Goal: Task Accomplishment & Management: Manage account settings

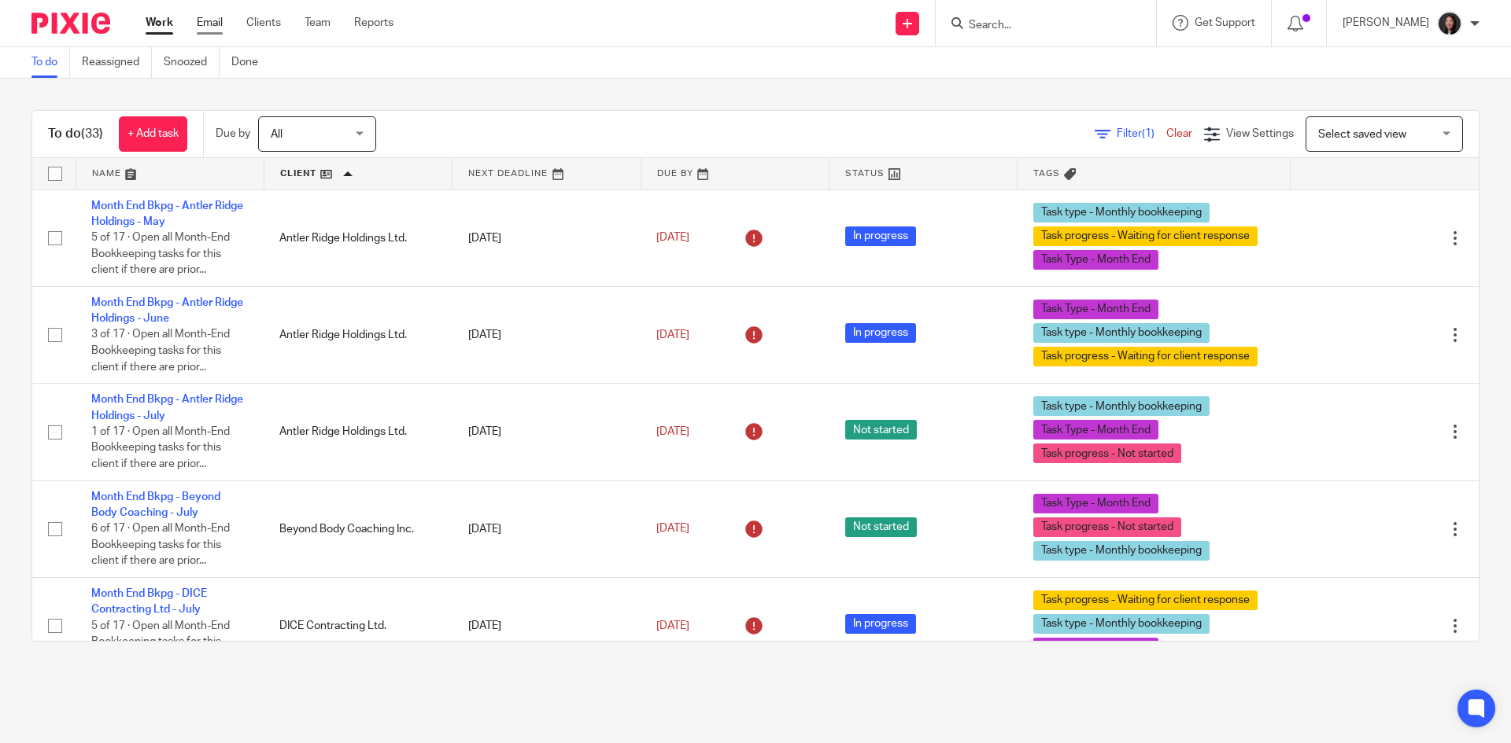
click at [216, 27] on link "Email" at bounding box center [210, 23] width 26 height 16
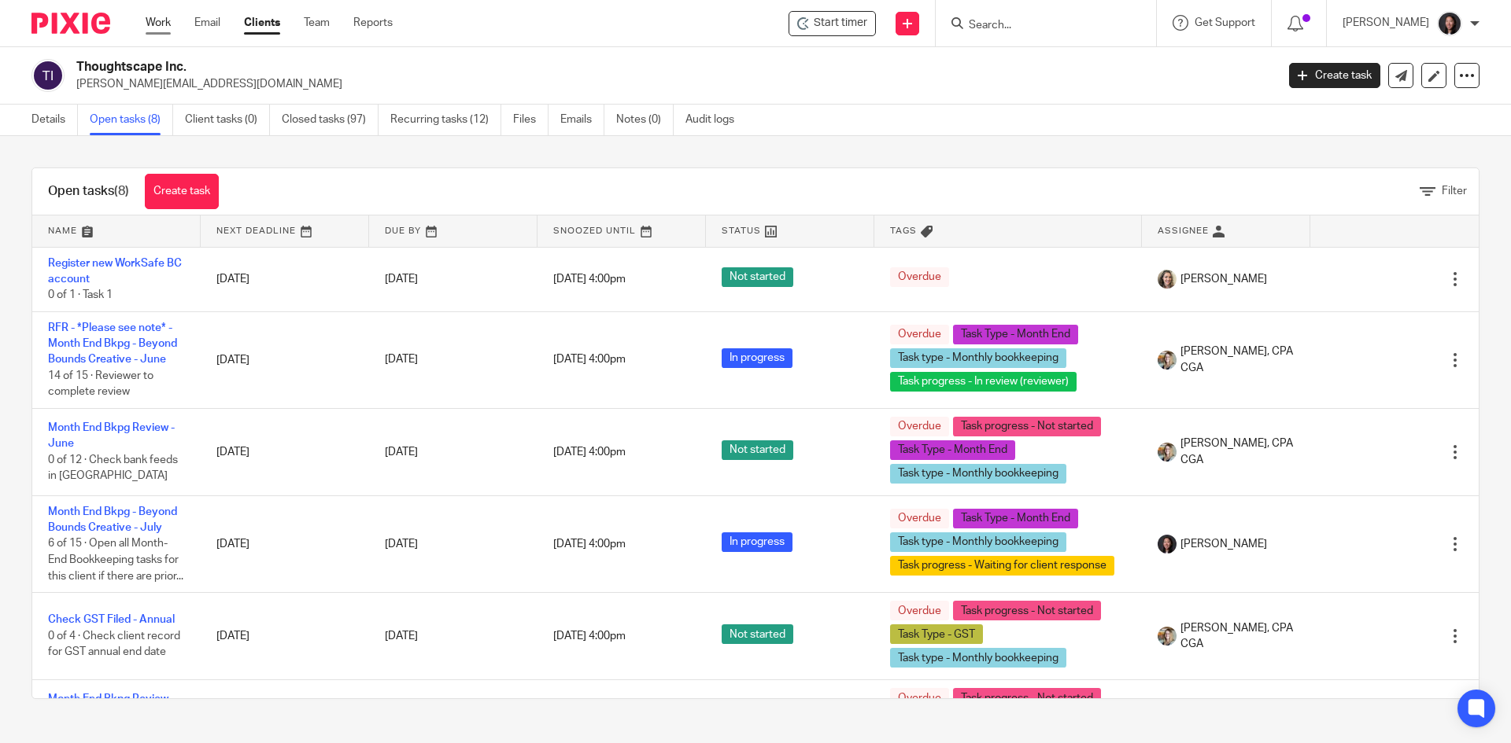
click at [158, 23] on link "Work" at bounding box center [158, 23] width 25 height 16
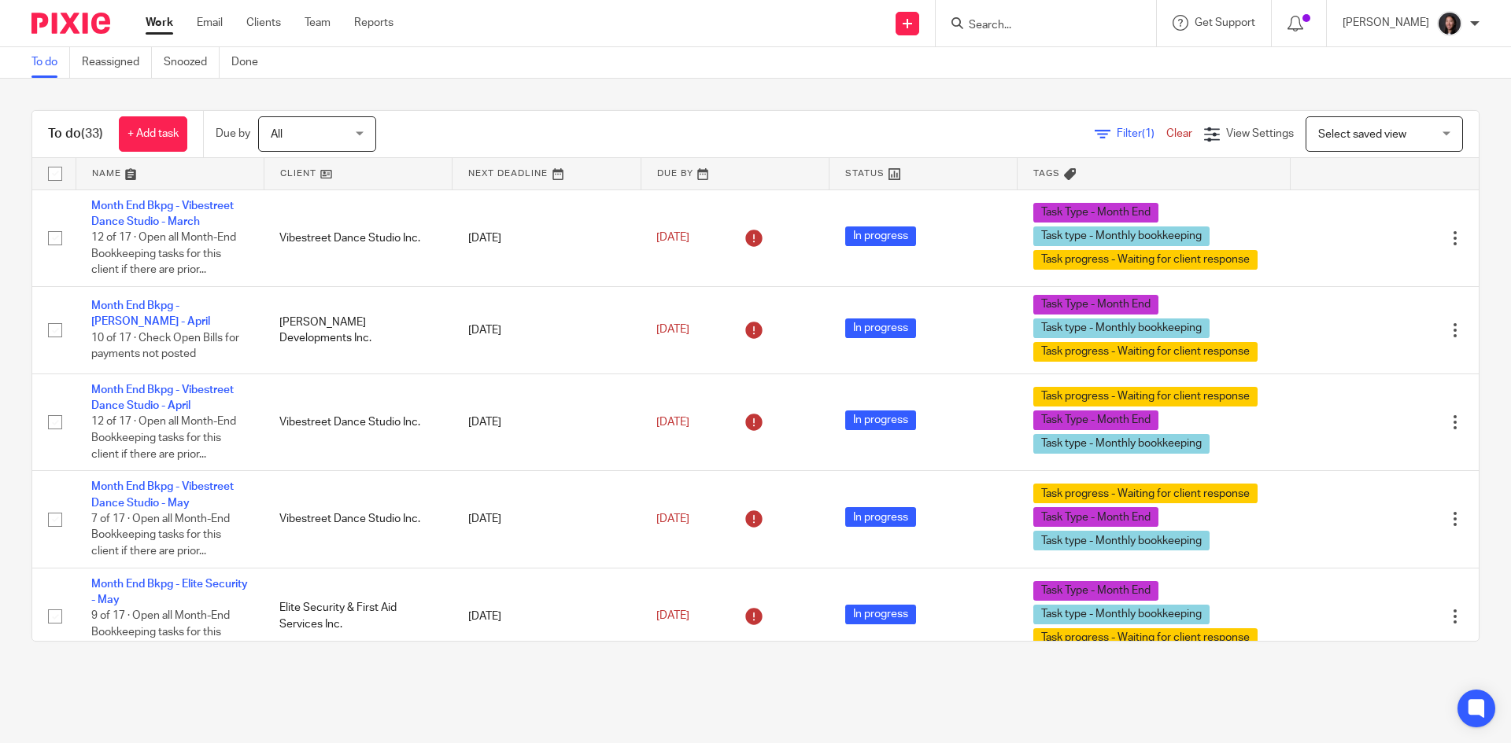
click at [345, 168] on link at bounding box center [357, 173] width 187 height 31
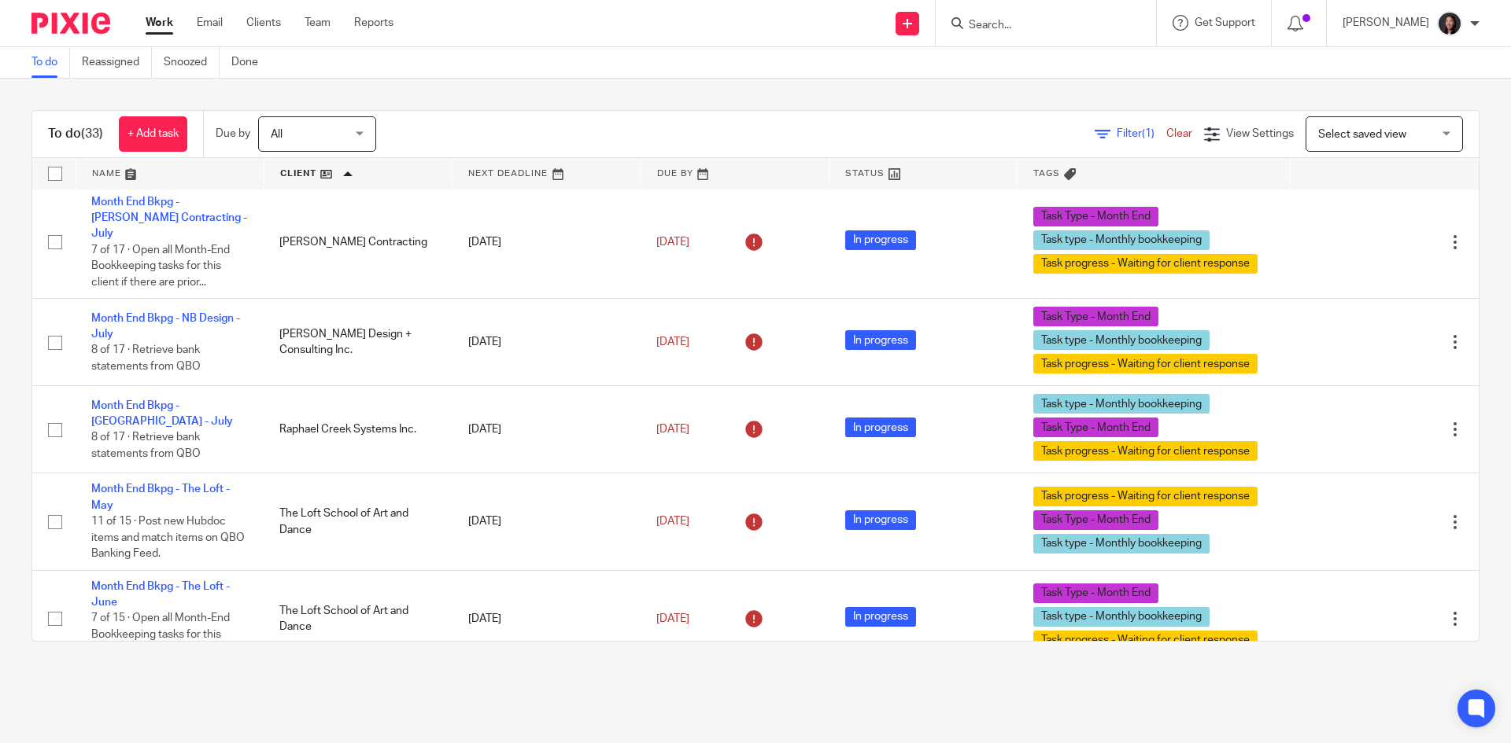
scroll to position [1259, 0]
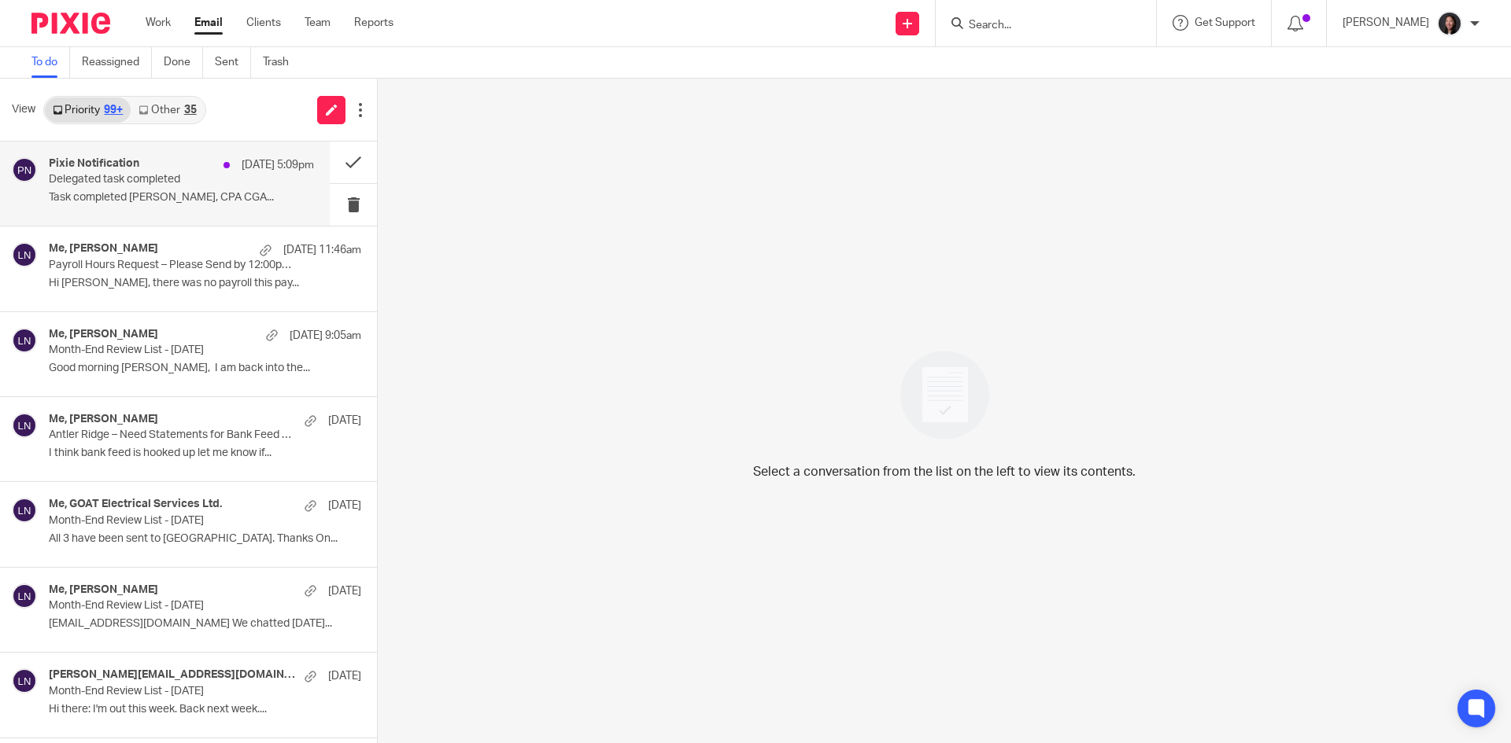
click at [165, 175] on p "Delegated task completed" at bounding box center [155, 179] width 212 height 13
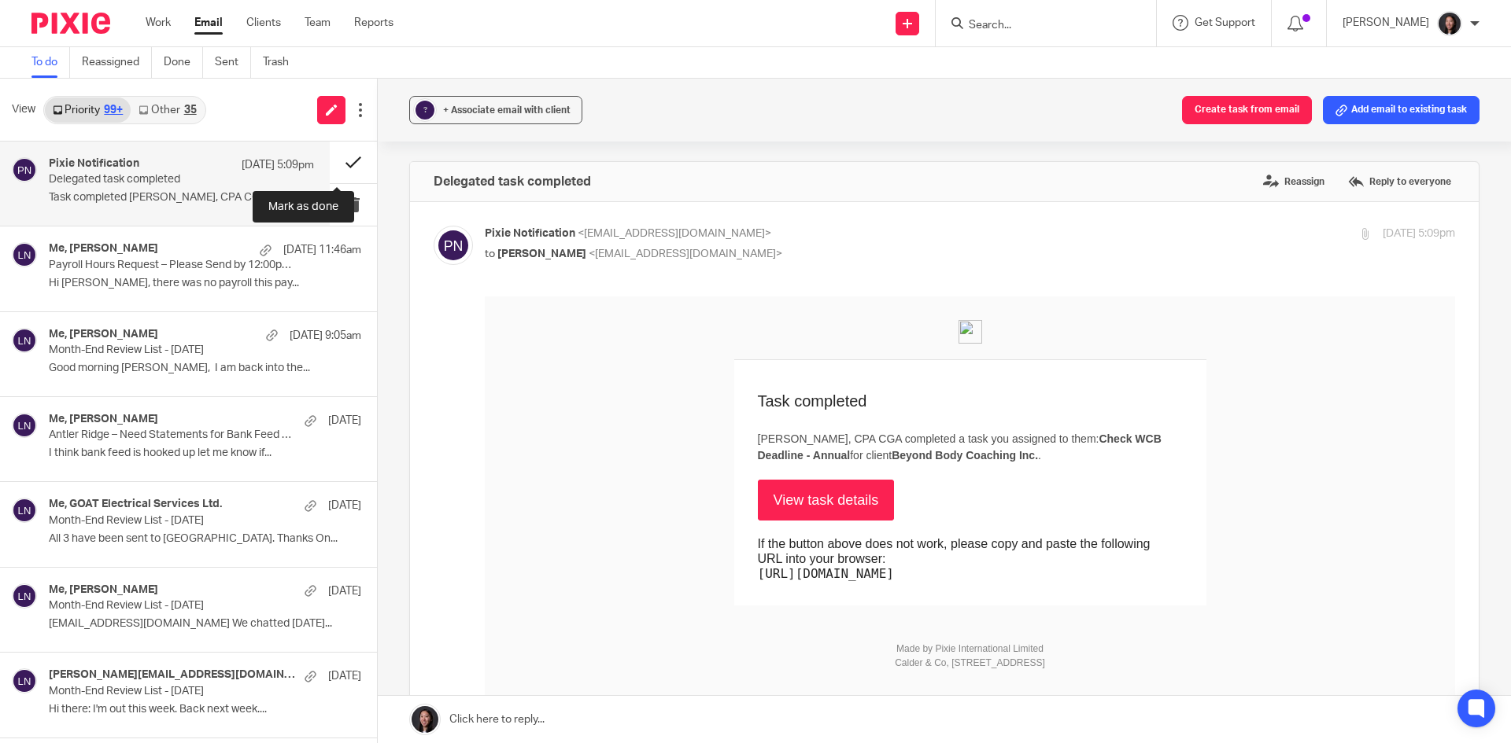
click at [333, 164] on button at bounding box center [353, 163] width 47 height 42
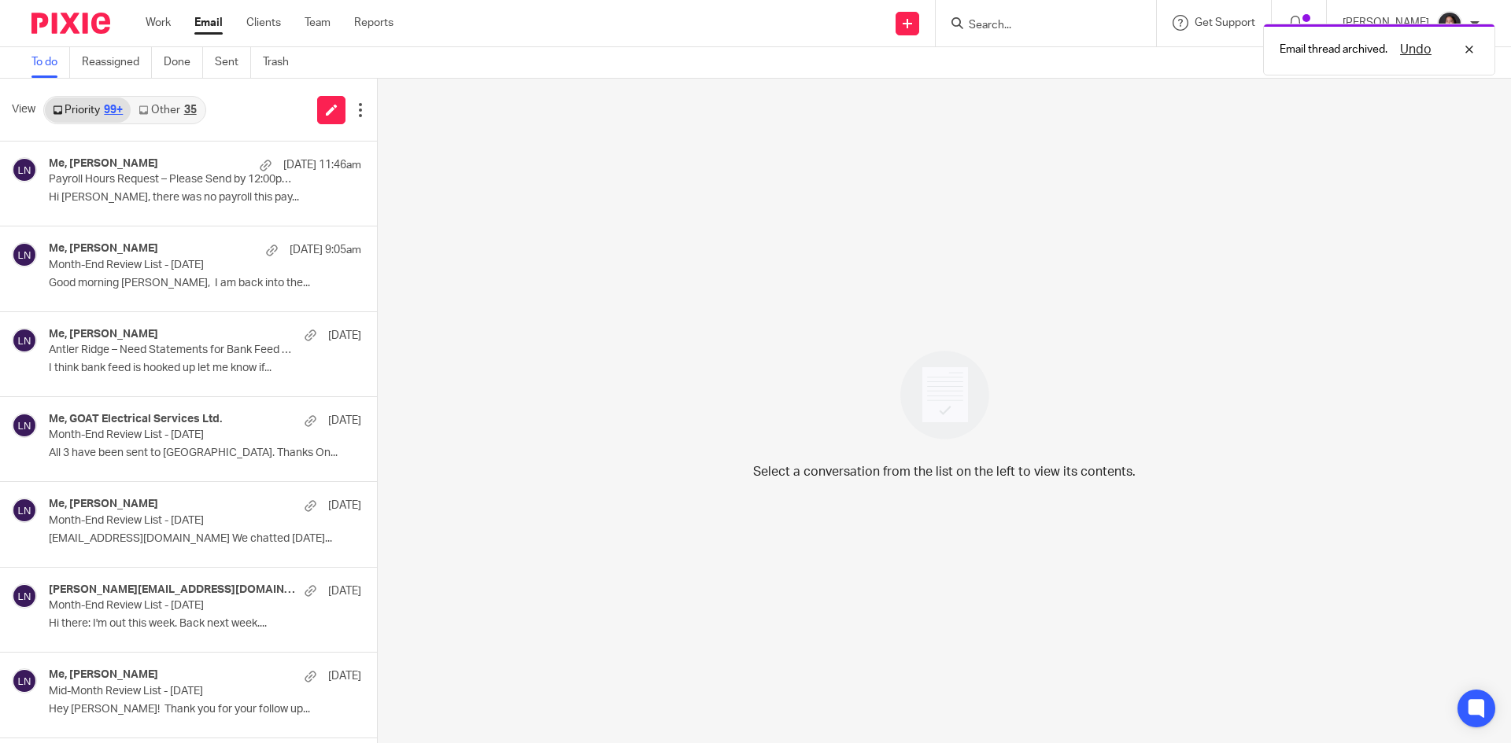
click at [175, 105] on link "Other 35" at bounding box center [167, 110] width 73 height 25
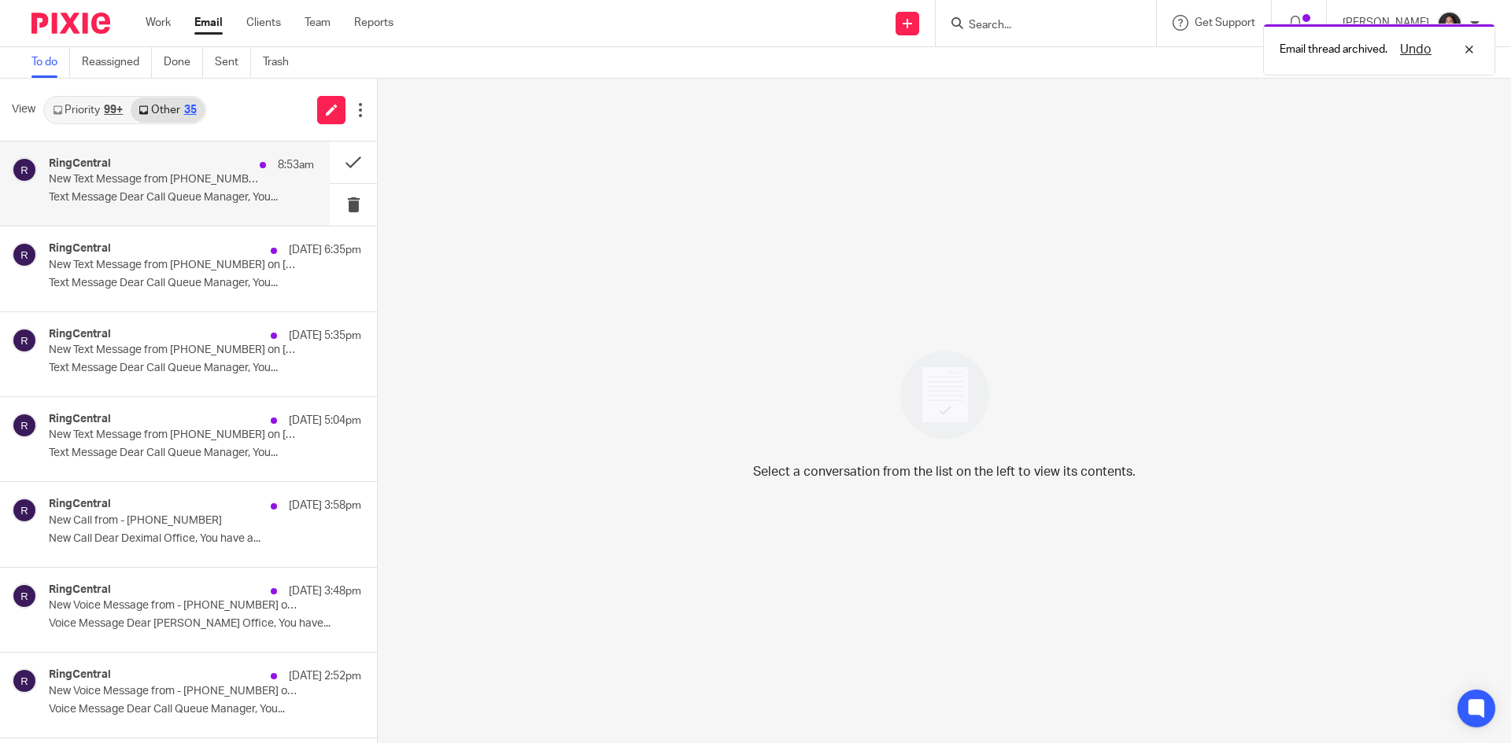
click at [193, 168] on div "RingCentral 8:53am" at bounding box center [181, 165] width 265 height 16
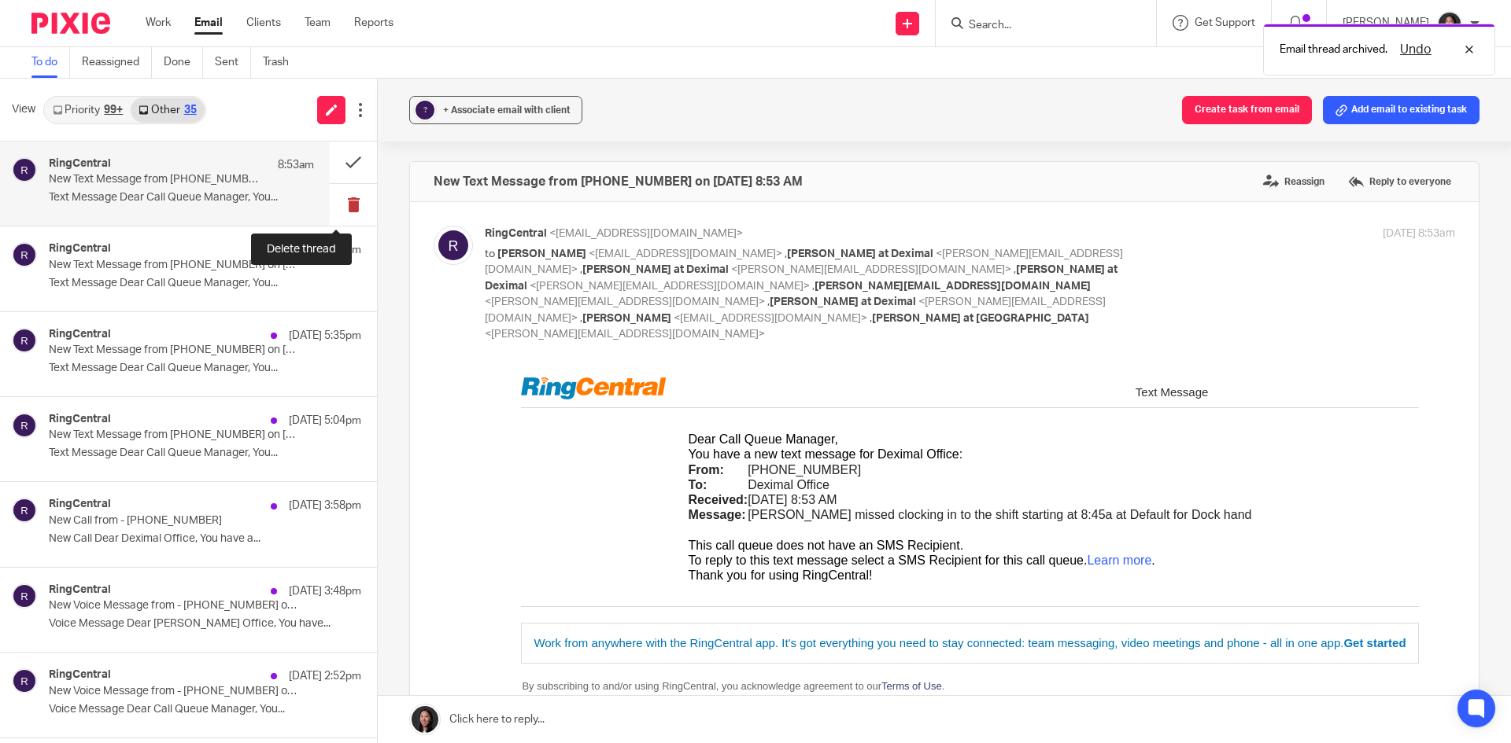
click at [333, 208] on button at bounding box center [353, 205] width 47 height 42
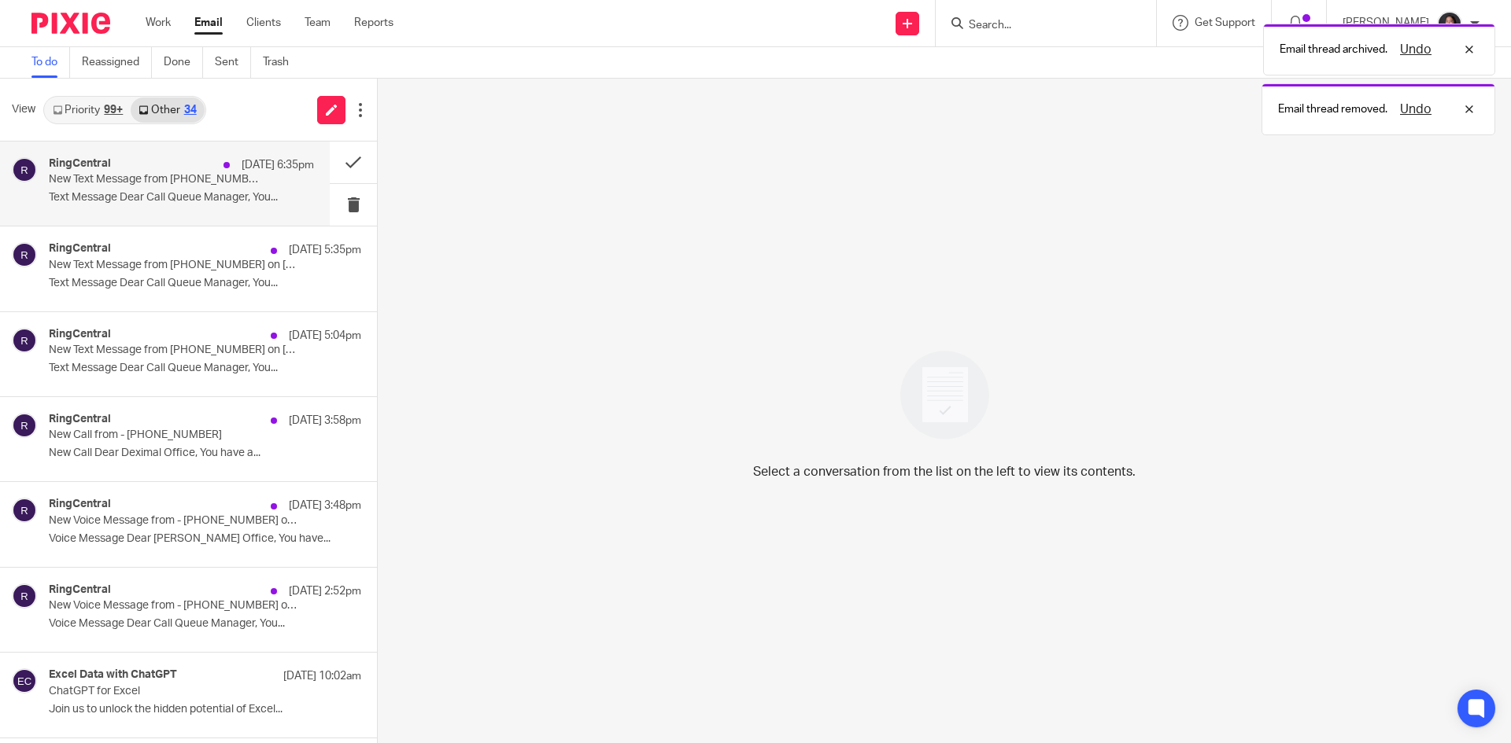
click at [229, 188] on div "RingCentral Aug 13 6:35pm New Text Message from (437) 564-0800 on 08/13/2025 6:…" at bounding box center [181, 183] width 265 height 53
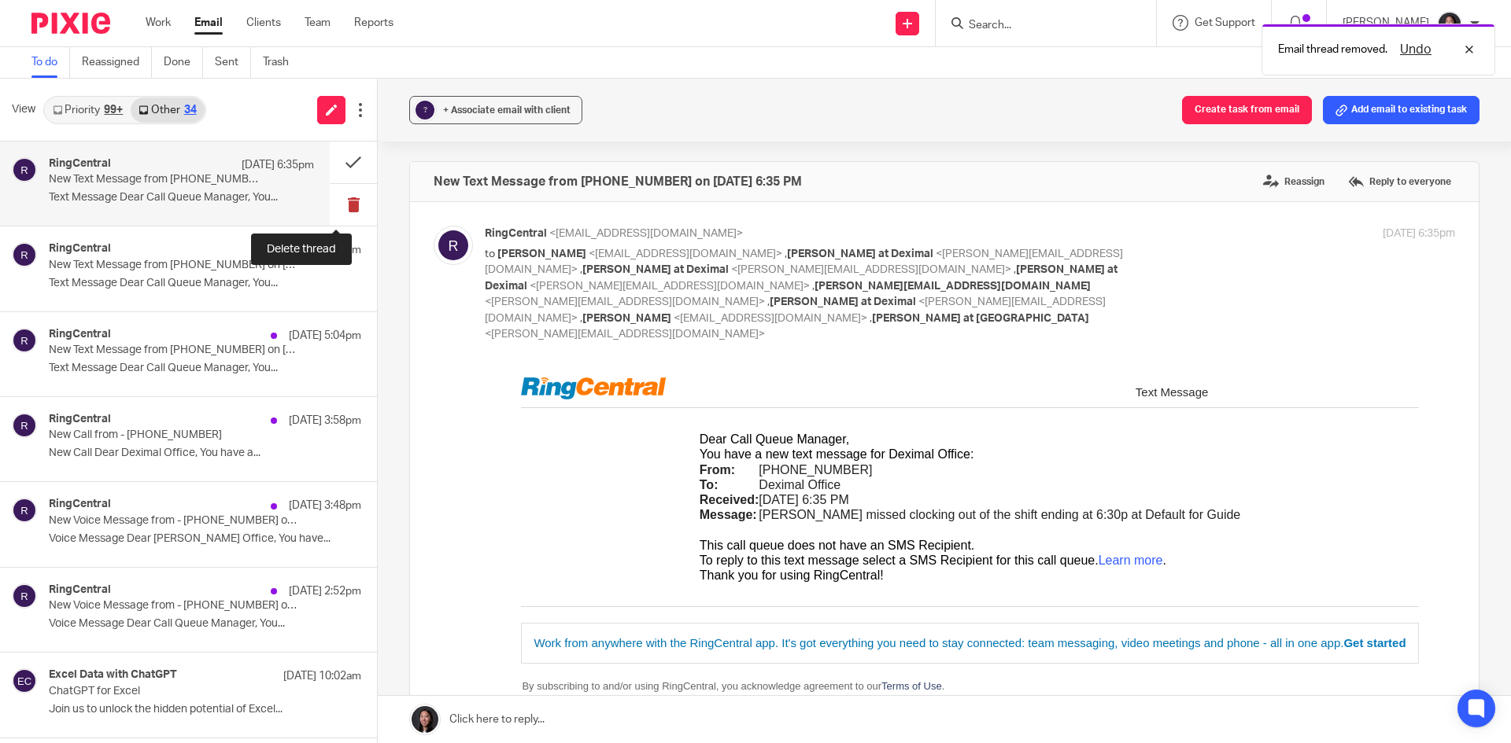
click at [333, 202] on button at bounding box center [353, 205] width 47 height 42
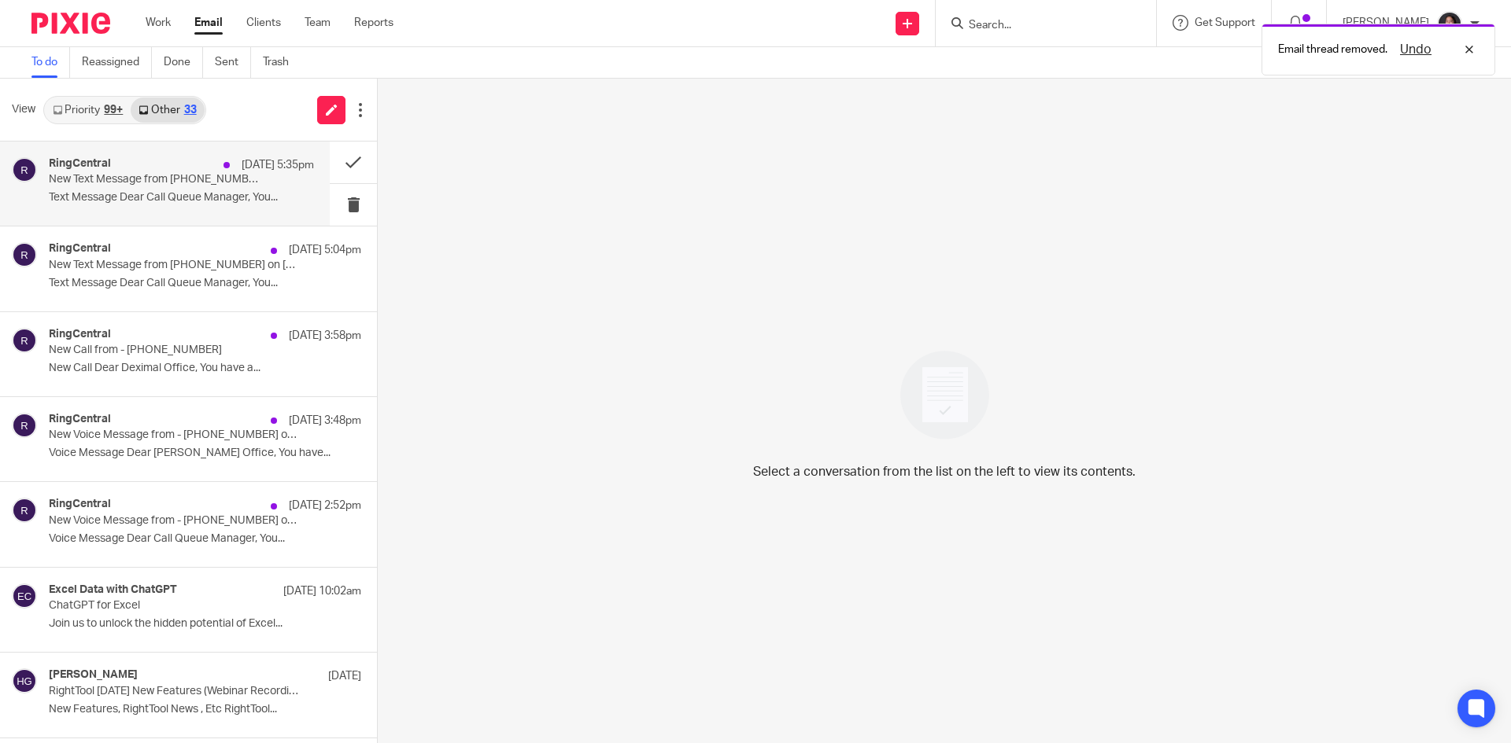
click at [206, 202] on p "Text Message Dear Call Queue Manager, You..." at bounding box center [181, 197] width 265 height 13
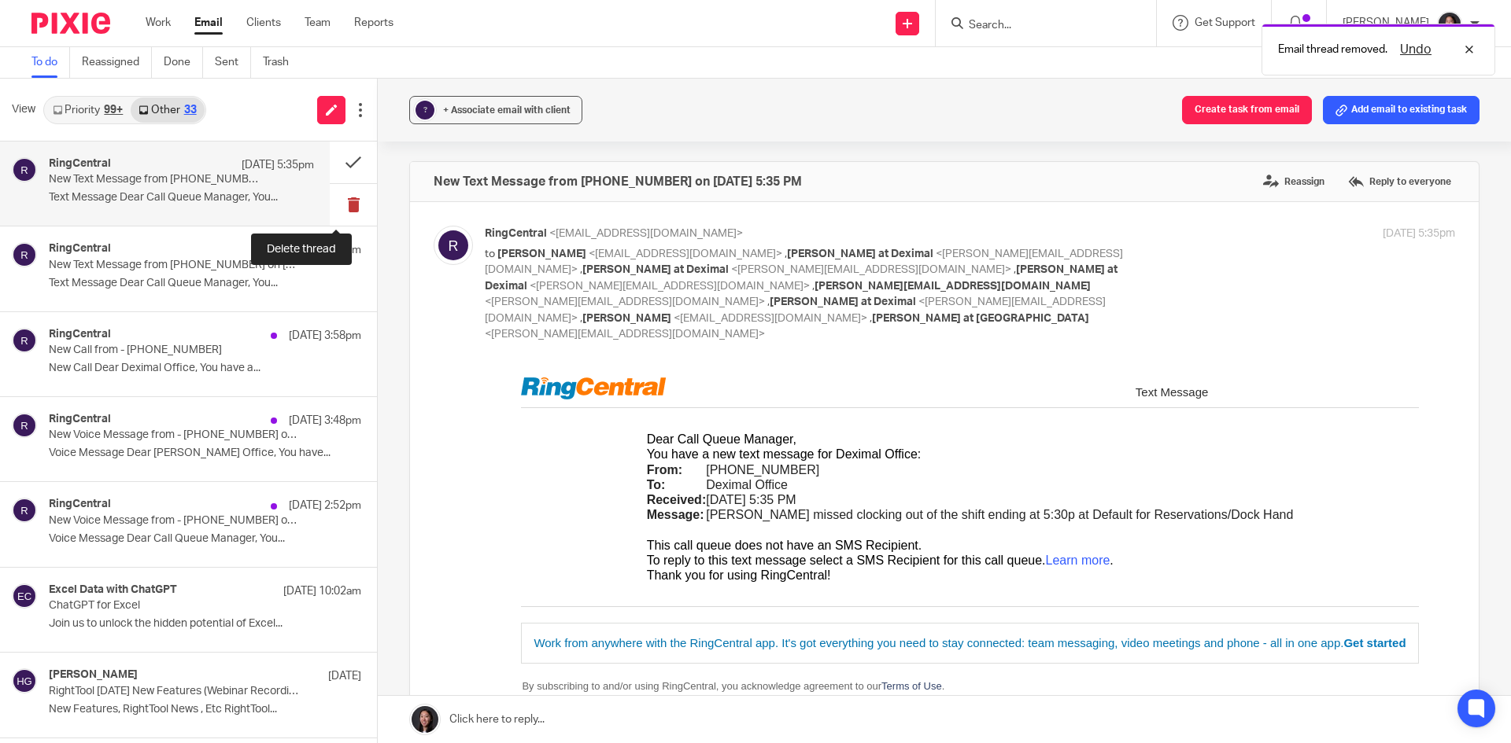
click at [330, 206] on button at bounding box center [353, 205] width 47 height 42
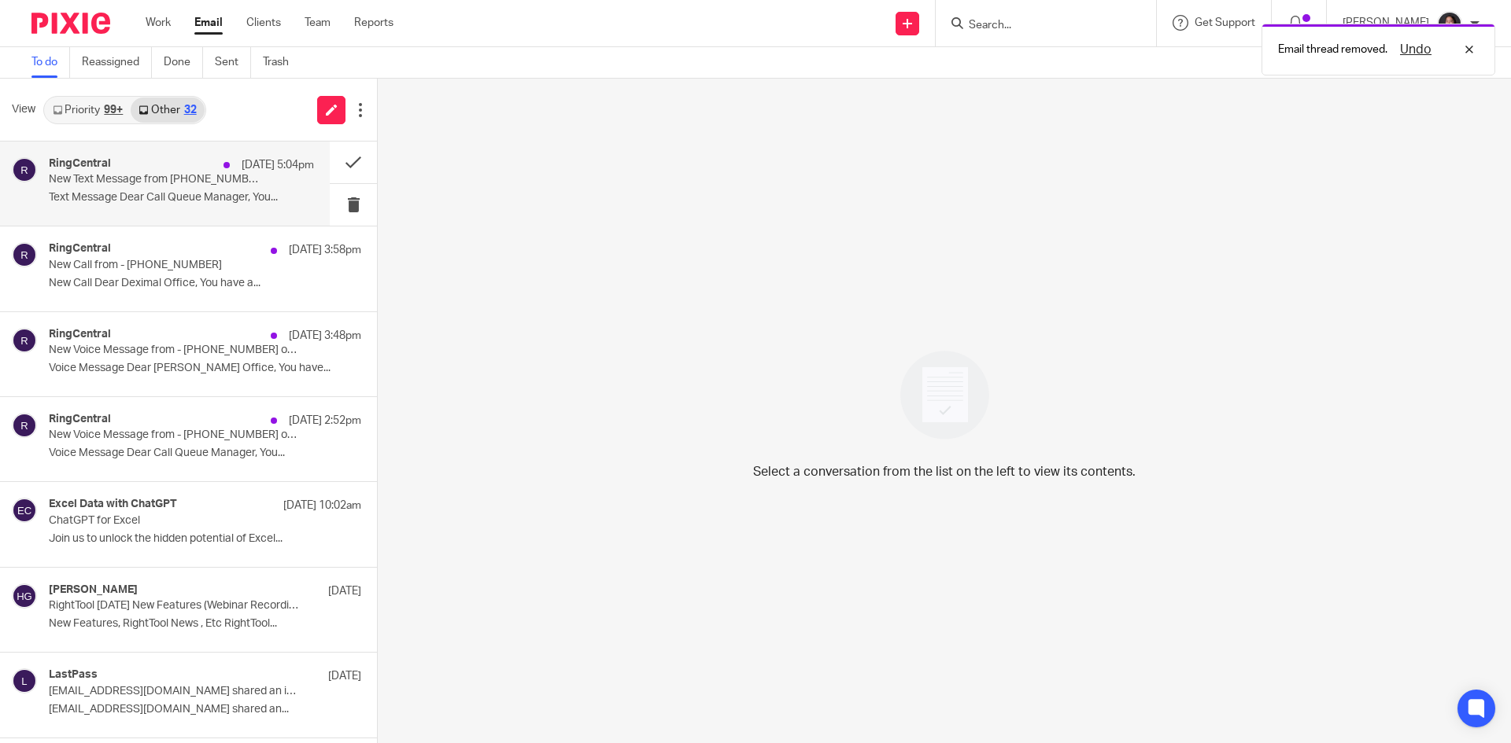
click at [212, 209] on div "RingCentral Aug 13 5:04pm New Text Message from (437) 564-0800 on 08/13/2025 5:…" at bounding box center [181, 183] width 265 height 53
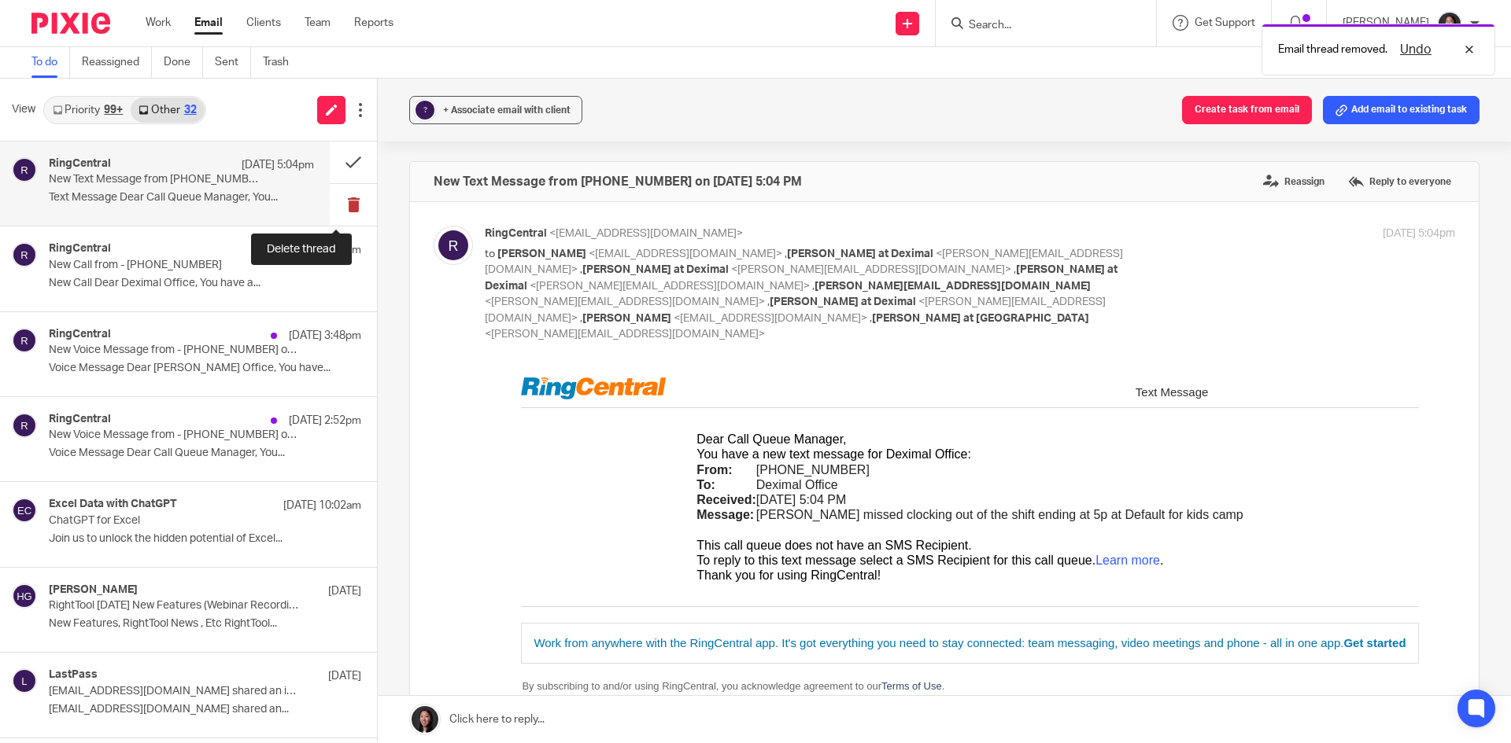
click at [335, 217] on button at bounding box center [353, 205] width 47 height 42
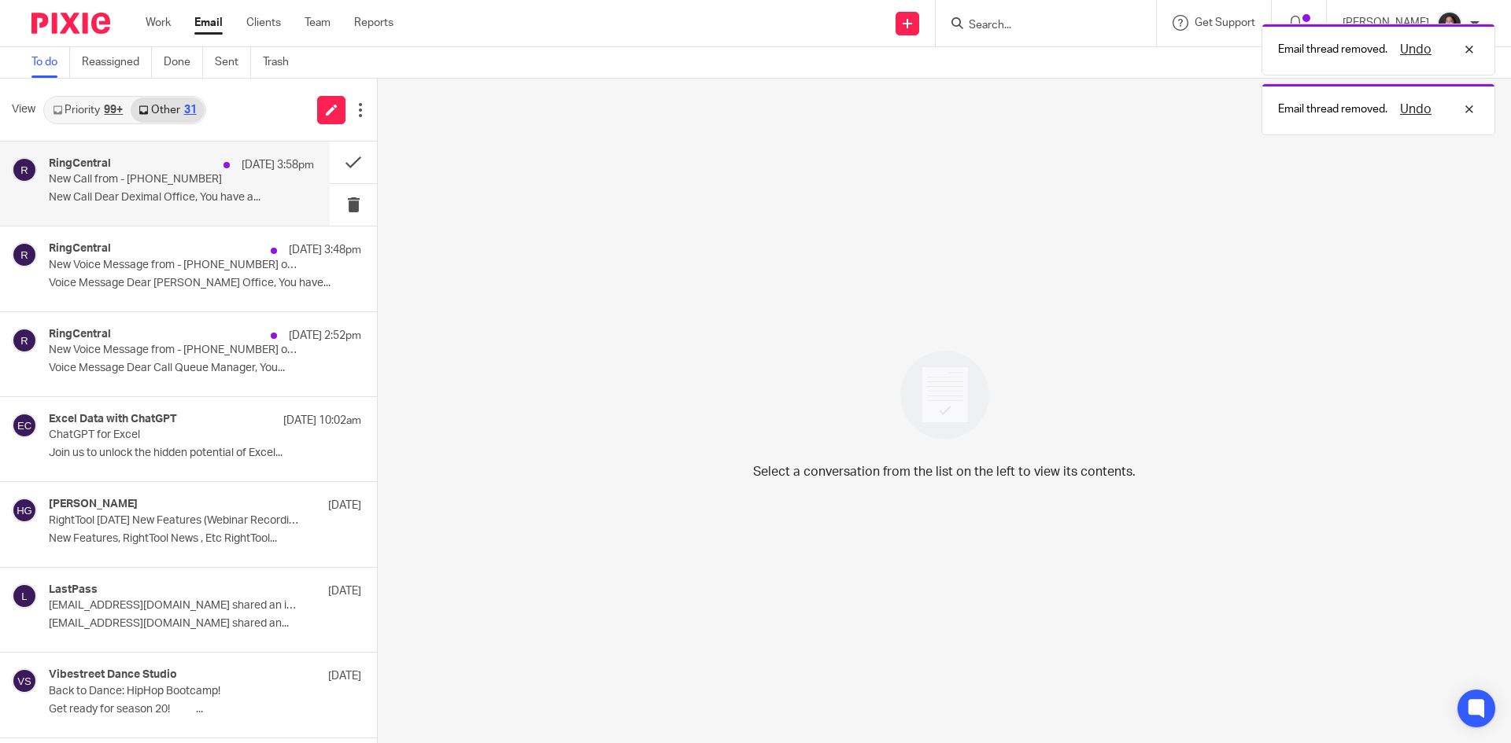
click at [197, 209] on div "RingCentral Aug 13 3:58pm New Call from - (604) 751-5881 New Call Dear Deximal …" at bounding box center [181, 183] width 265 height 53
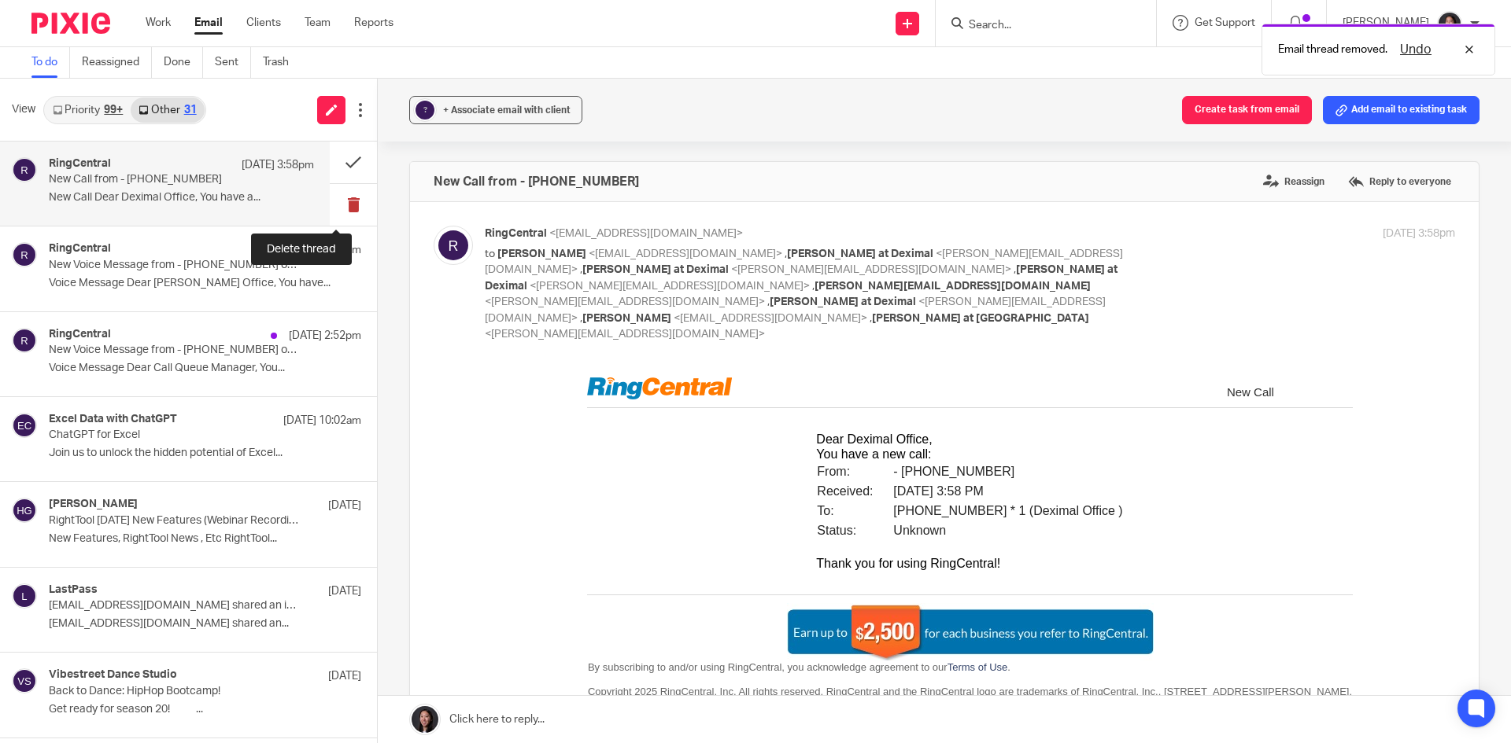
click at [331, 213] on button at bounding box center [353, 205] width 47 height 42
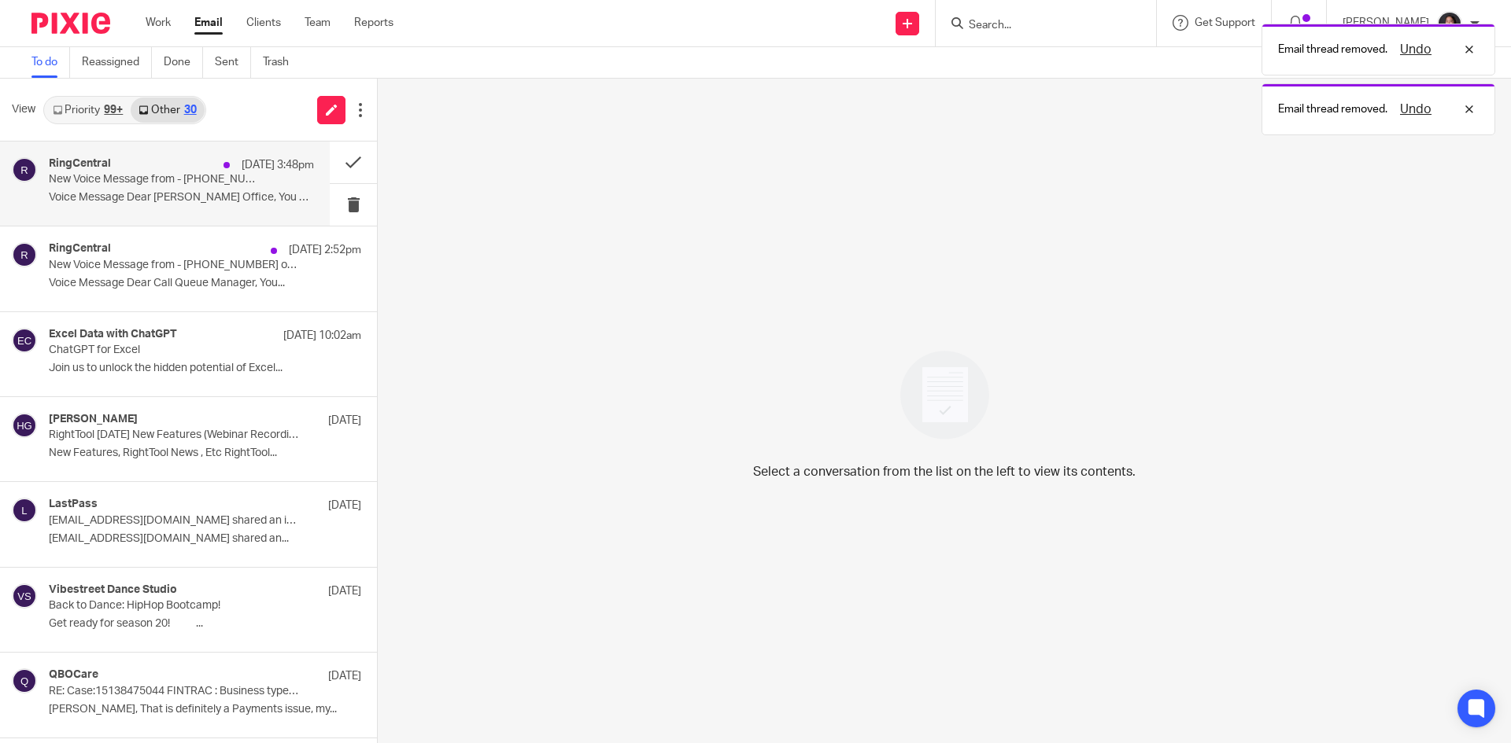
click at [203, 209] on div "RingCentral Aug 13 3:48pm New Voice Message from - (604) 751-5881 on 08/13/2025…" at bounding box center [181, 183] width 265 height 53
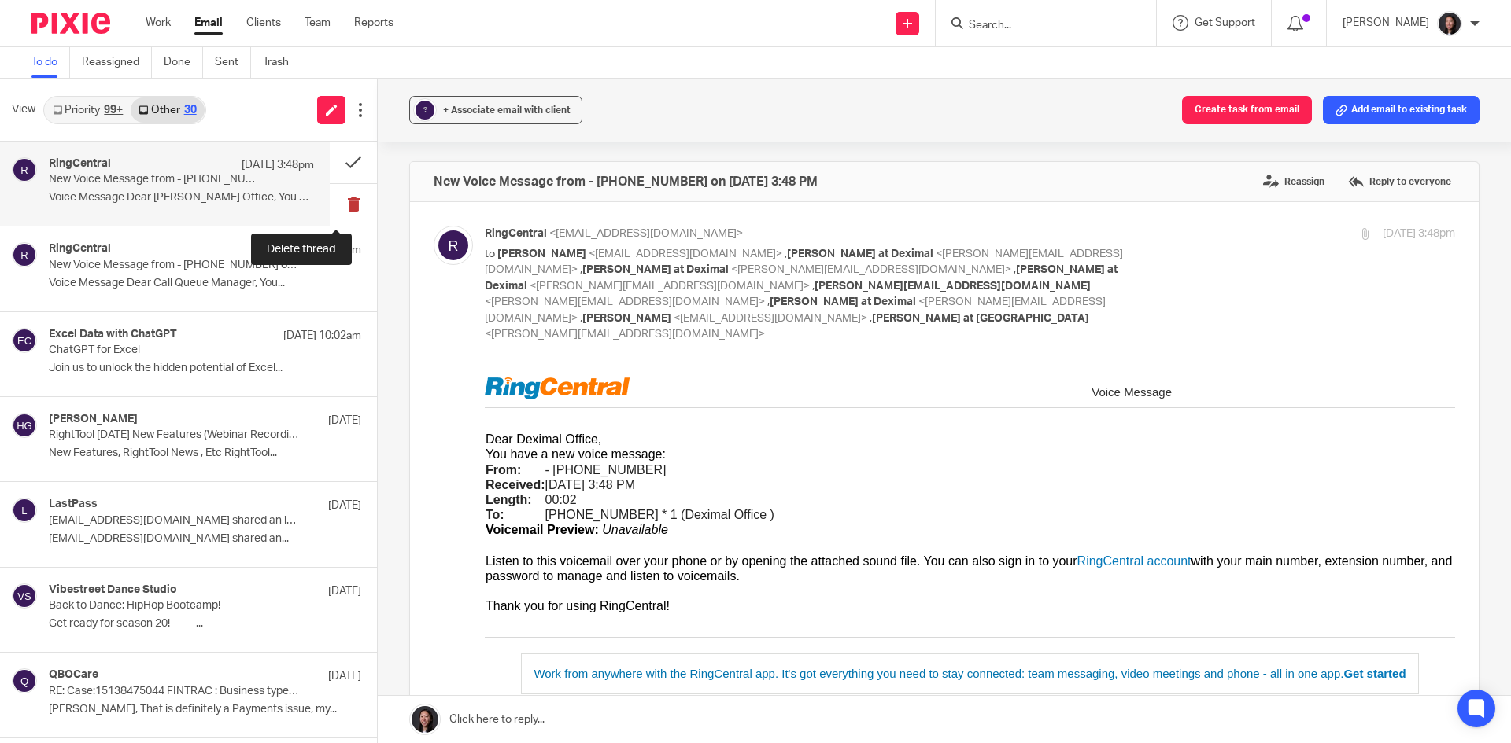
click at [333, 201] on button at bounding box center [353, 205] width 47 height 42
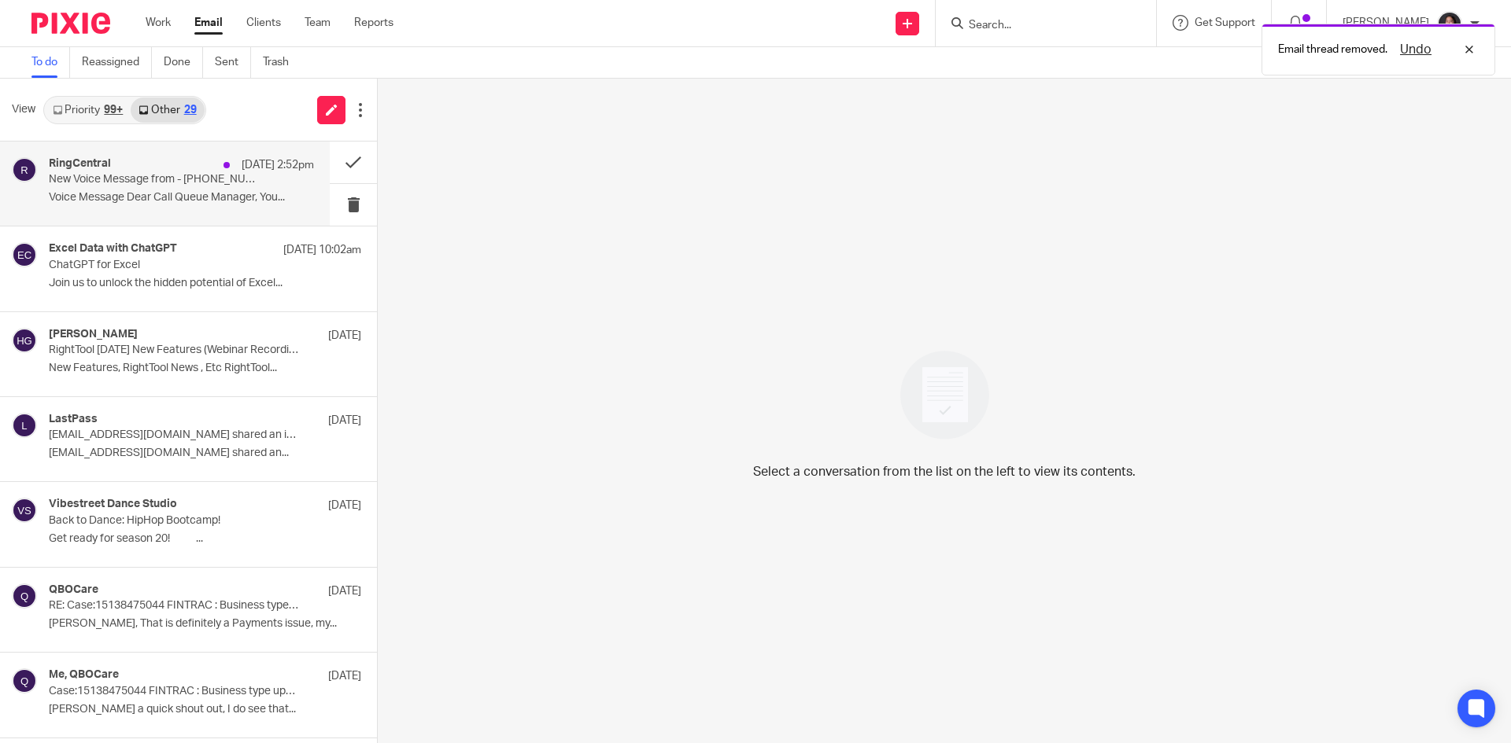
click at [267, 194] on p "Voice Message Dear Call Queue Manager, You..." at bounding box center [181, 197] width 265 height 13
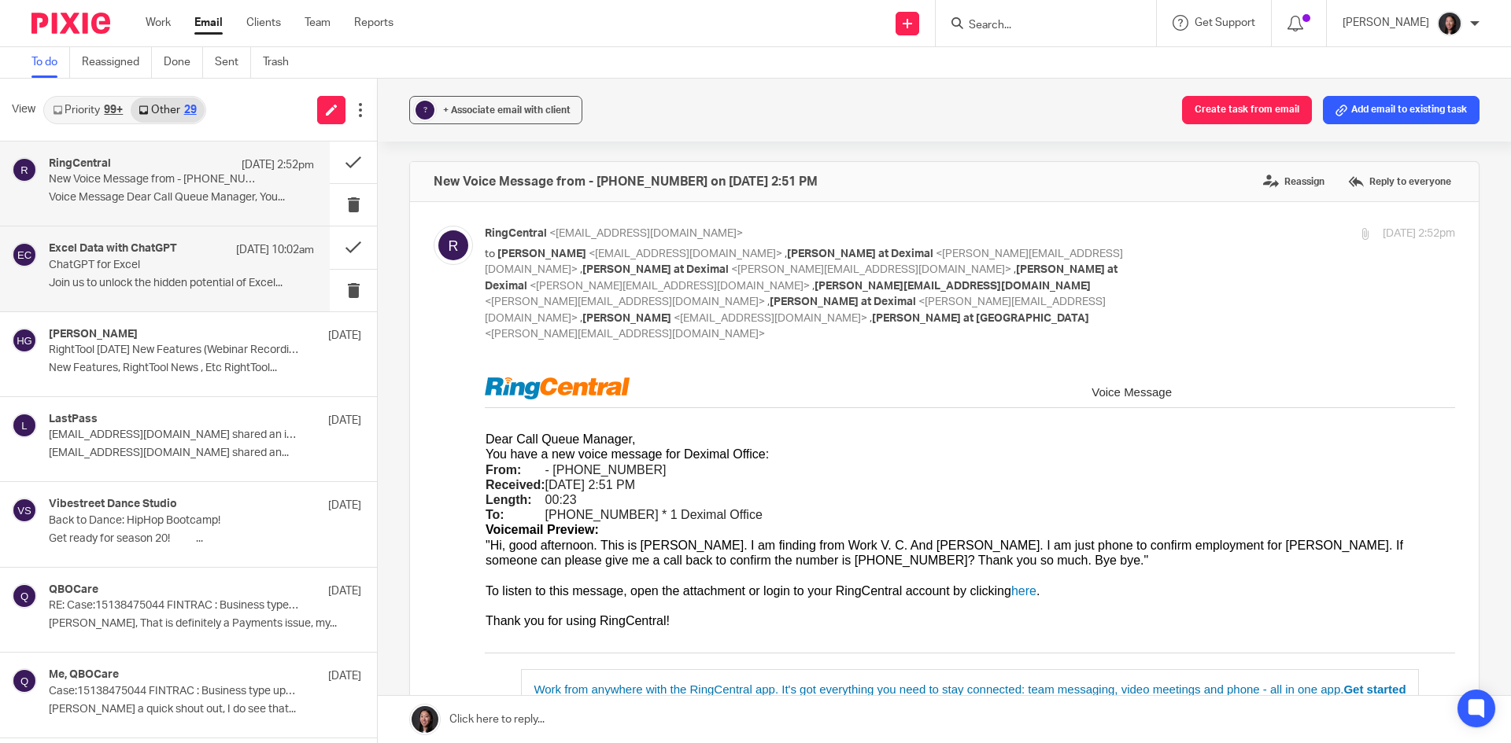
click at [114, 270] on p "ChatGPT for Excel" at bounding box center [155, 265] width 212 height 13
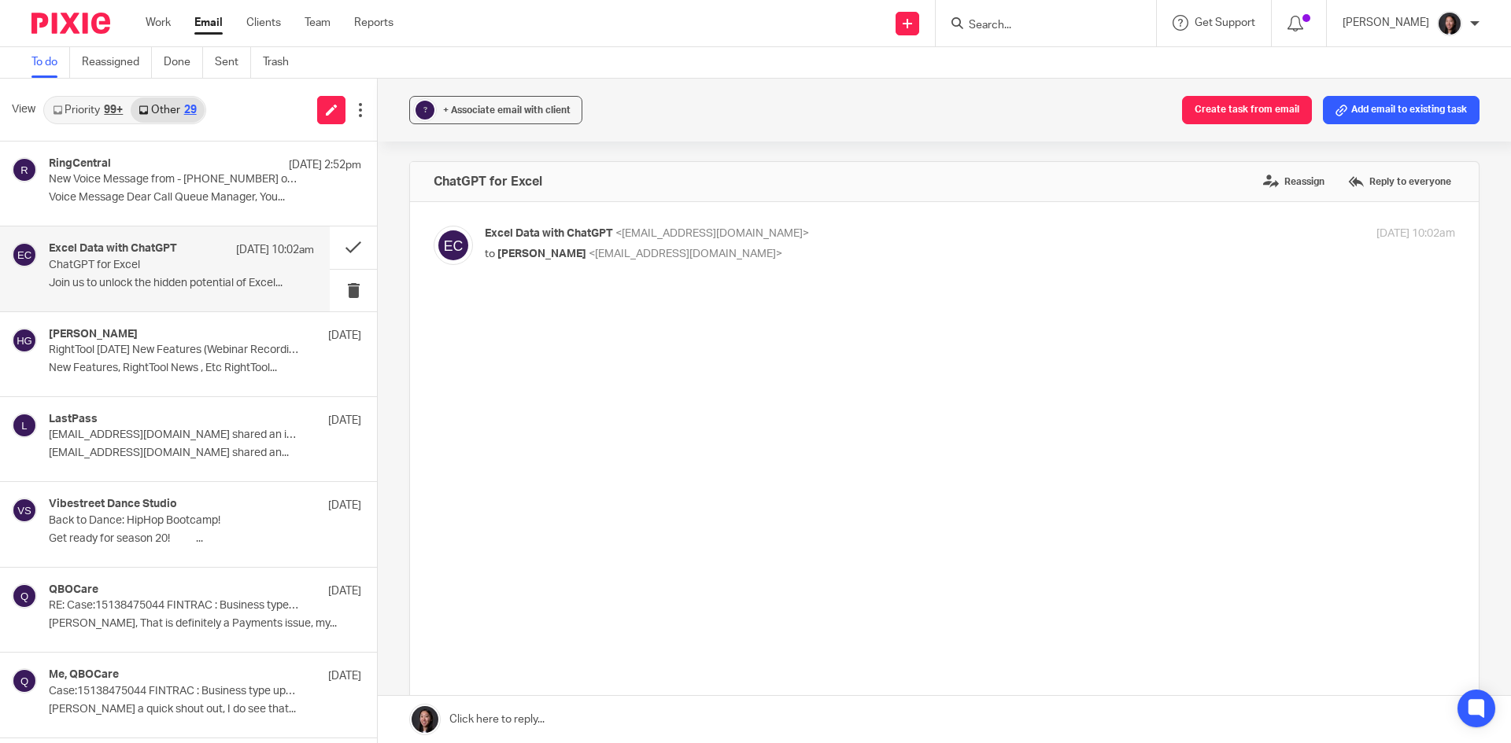
click at [70, 113] on link "Priority 99+" at bounding box center [88, 110] width 86 height 25
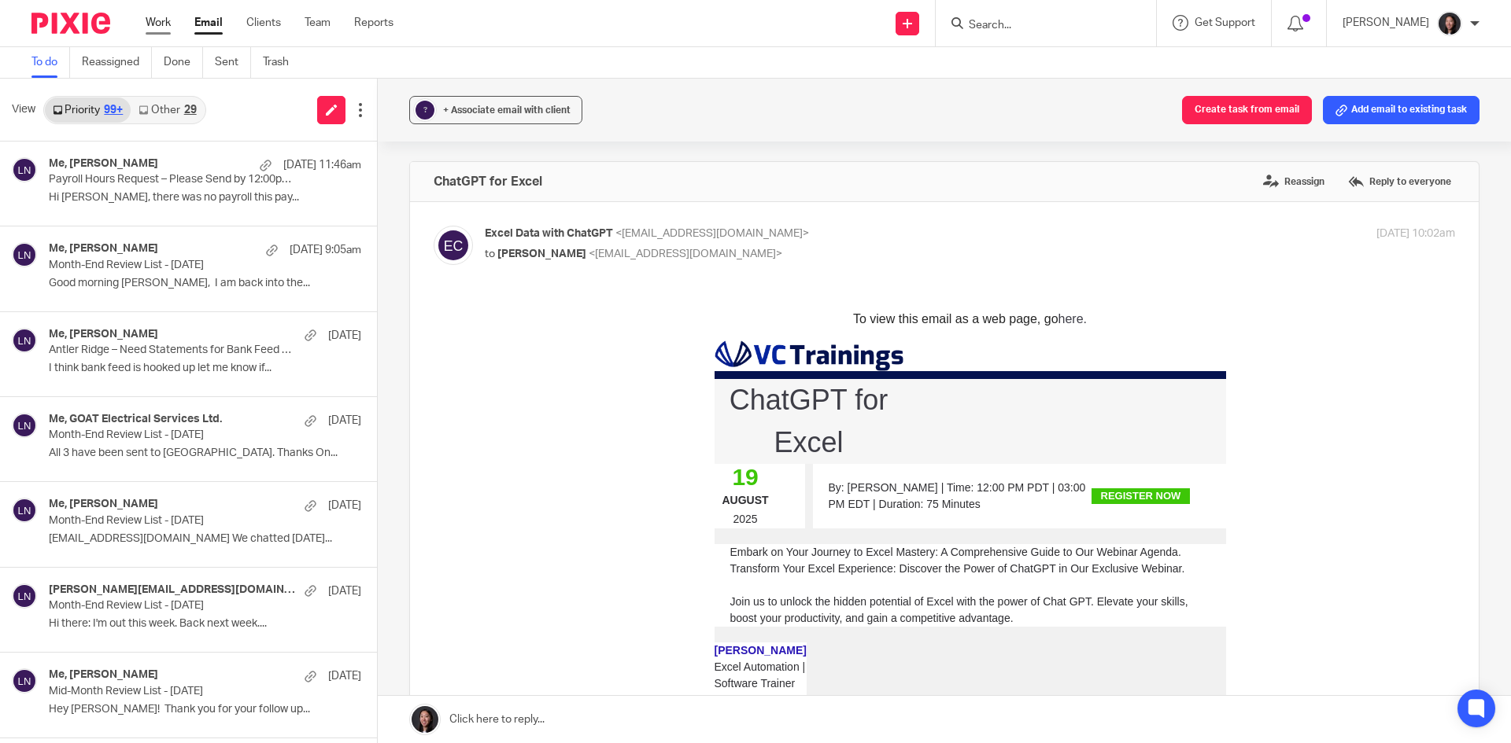
click at [165, 21] on link "Work" at bounding box center [158, 23] width 25 height 16
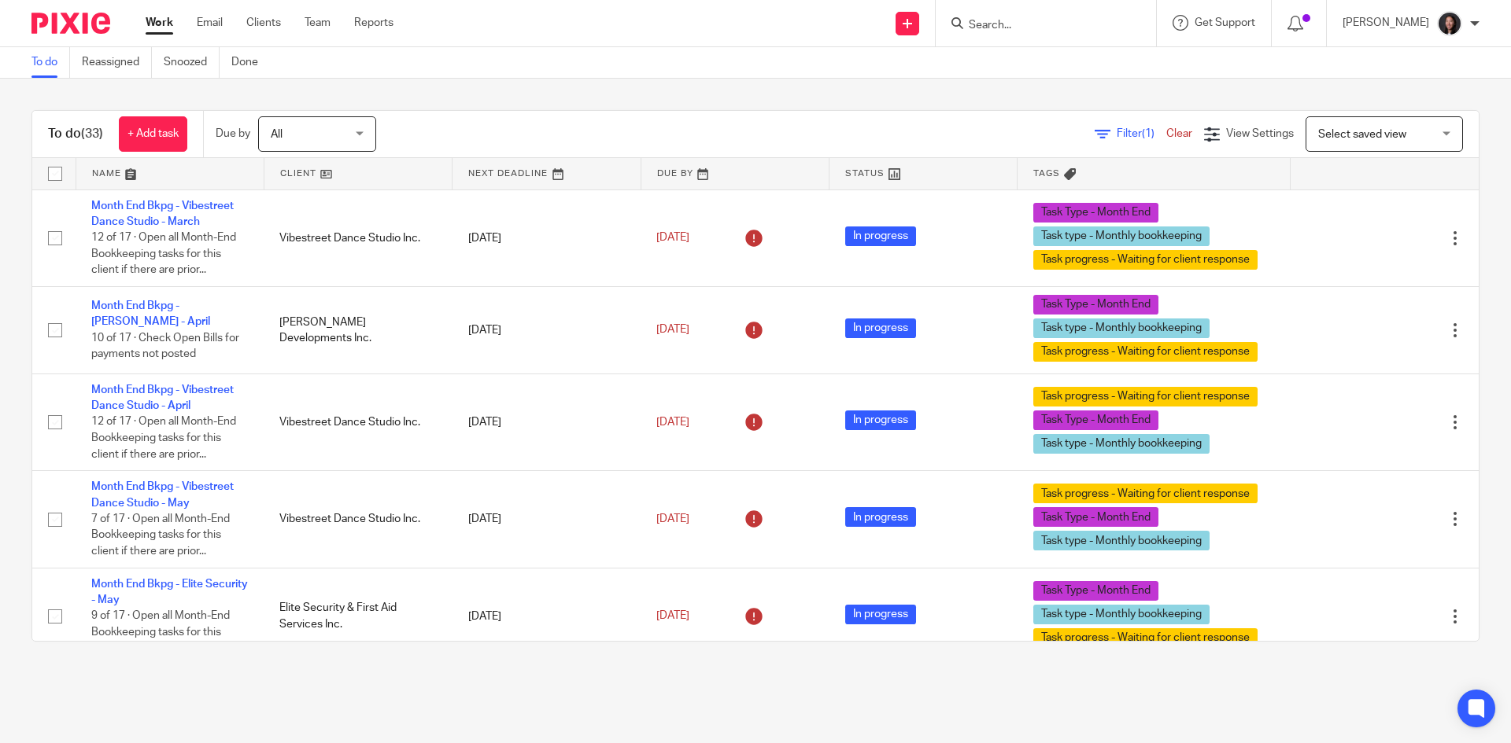
click at [349, 176] on link at bounding box center [357, 173] width 187 height 31
